Goal: Information Seeking & Learning: Learn about a topic

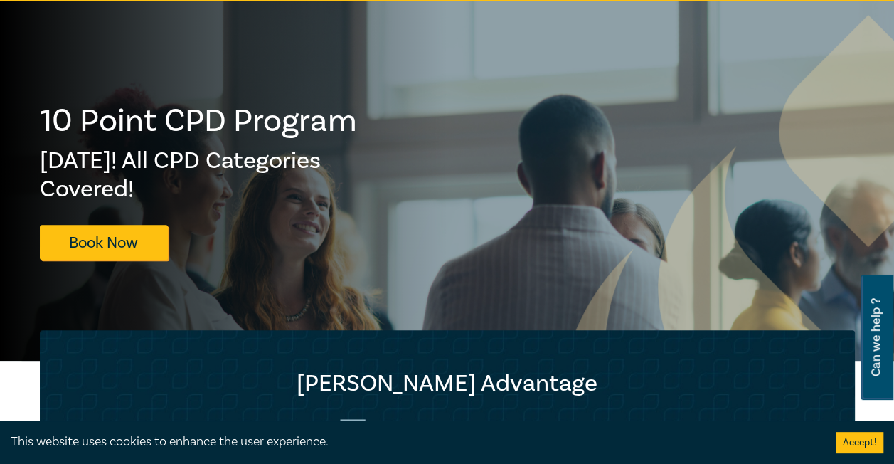
scroll to position [216, 0]
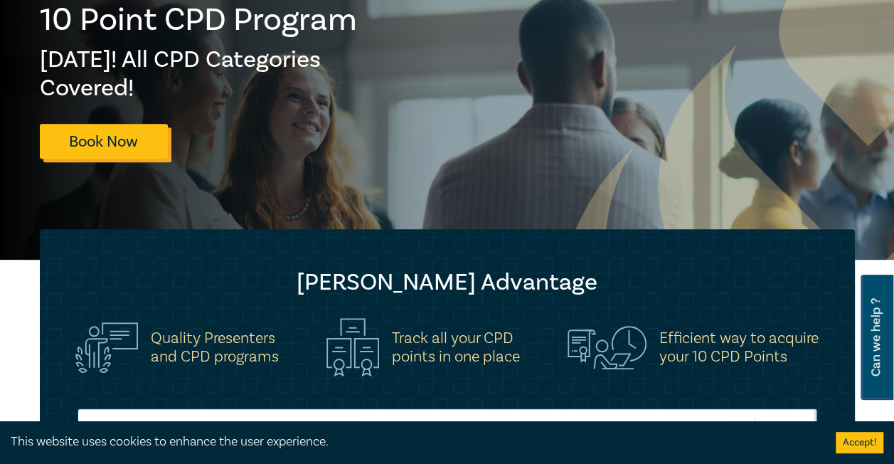
click at [95, 148] on link "Book Now" at bounding box center [104, 141] width 128 height 35
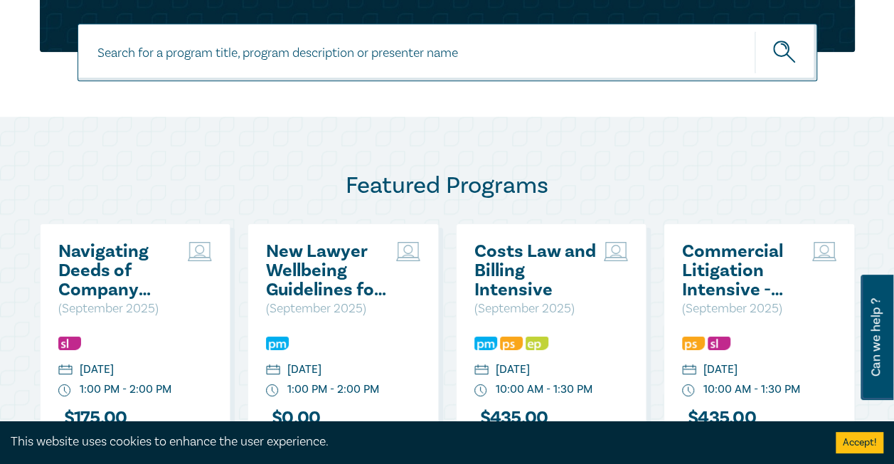
scroll to position [595, 0]
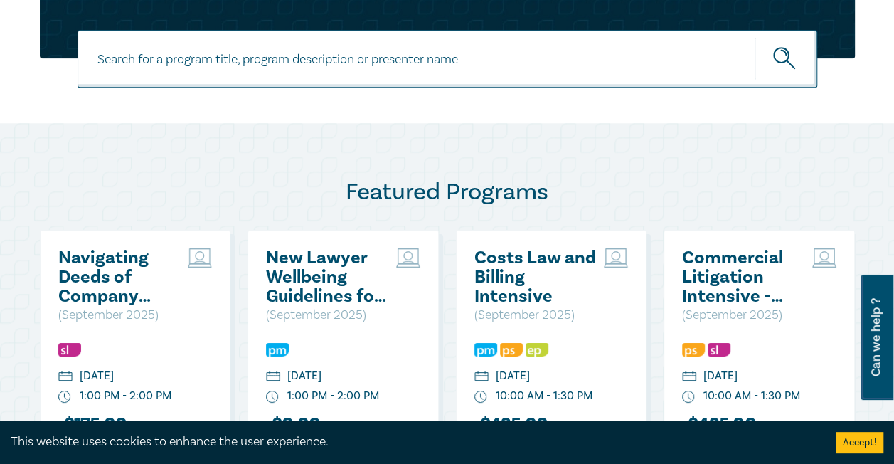
click at [308, 66] on input at bounding box center [448, 59] width 740 height 58
type input "Workplace behaviour update"
click at [755, 37] on button "submit" at bounding box center [786, 58] width 63 height 43
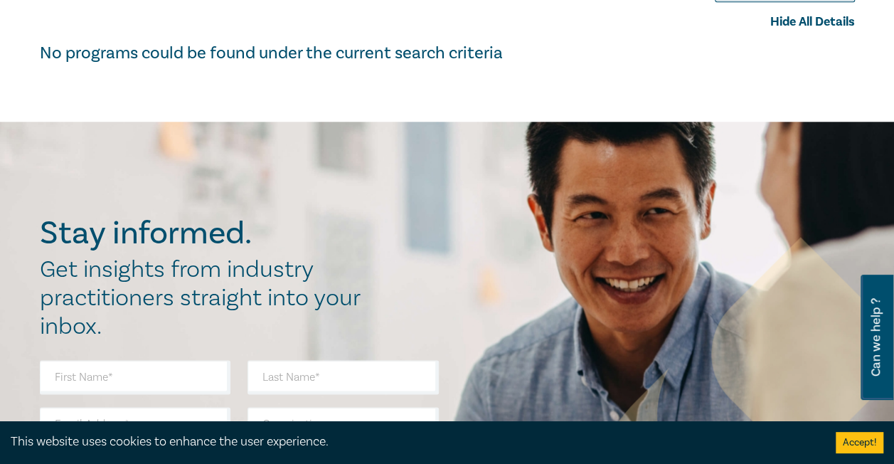
scroll to position [176, 0]
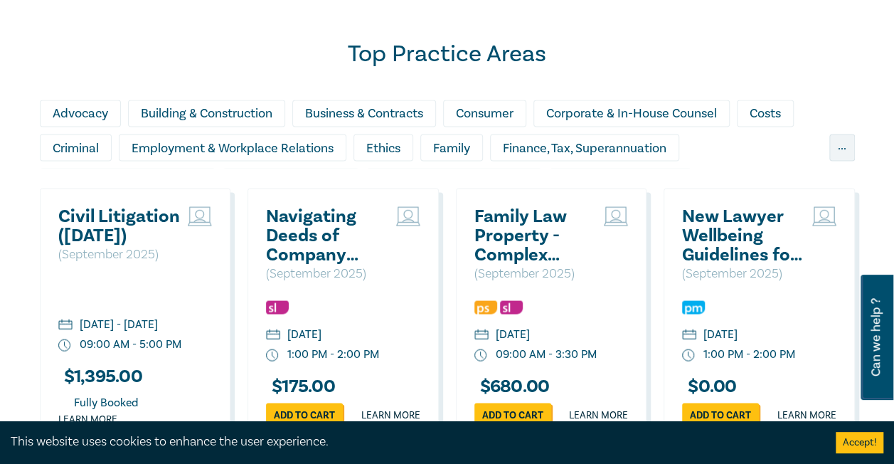
scroll to position [1155, 0]
